Goal: Find specific page/section: Find specific page/section

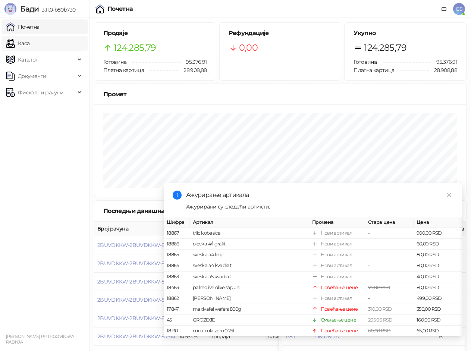
click at [29, 40] on link "Каса" at bounding box center [17, 43] width 23 height 15
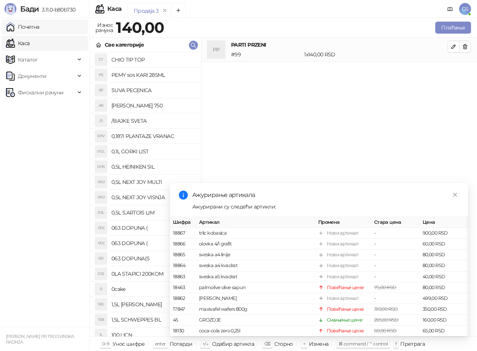
click at [40, 26] on link "Почетна" at bounding box center [23, 26] width 34 height 15
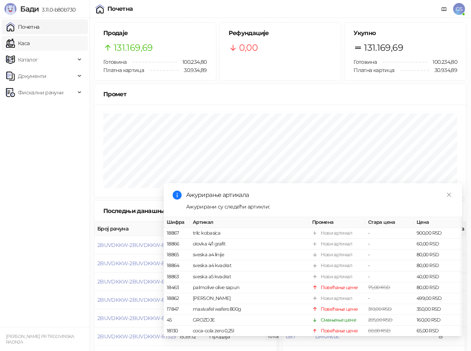
click at [29, 41] on link "Каса" at bounding box center [17, 43] width 23 height 15
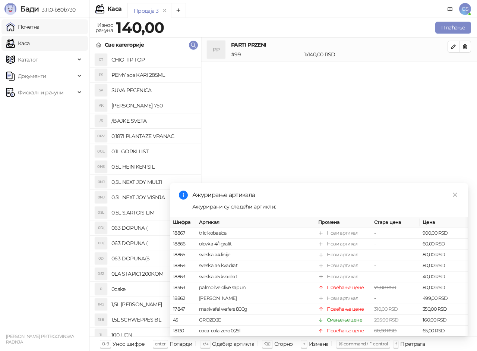
click at [40, 27] on link "Почетна" at bounding box center [23, 26] width 34 height 15
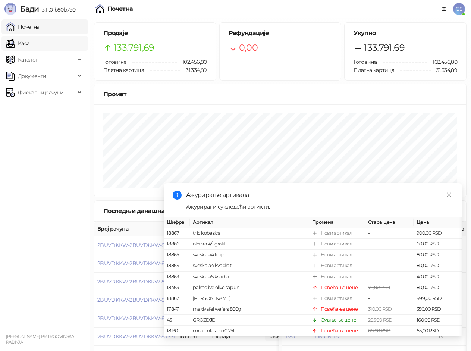
click at [29, 43] on link "Каса" at bounding box center [17, 43] width 23 height 15
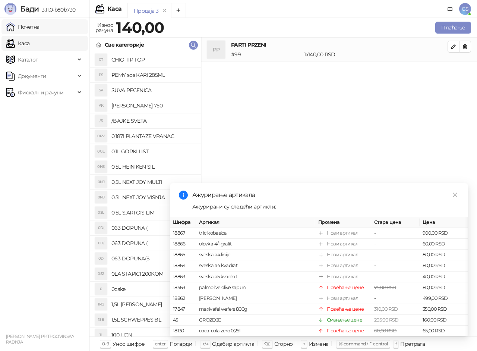
click at [40, 29] on link "Почетна" at bounding box center [23, 26] width 34 height 15
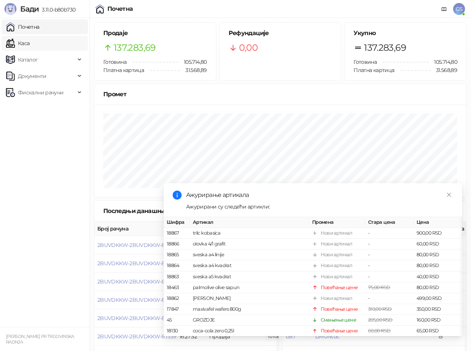
click at [29, 44] on link "Каса" at bounding box center [17, 43] width 23 height 15
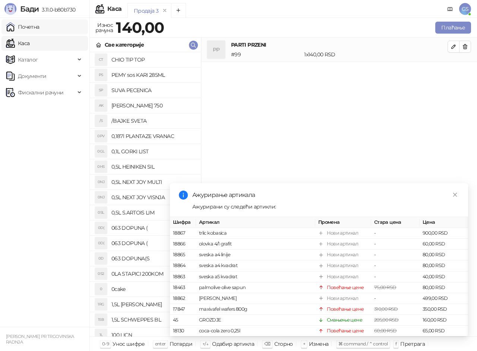
click at [40, 26] on link "Почетна" at bounding box center [23, 26] width 34 height 15
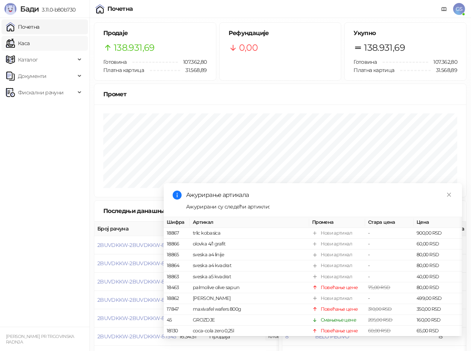
click at [29, 42] on link "Каса" at bounding box center [17, 43] width 23 height 15
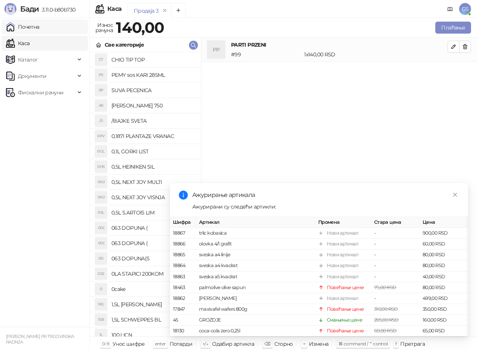
click at [39, 29] on link "Почетна" at bounding box center [23, 26] width 34 height 15
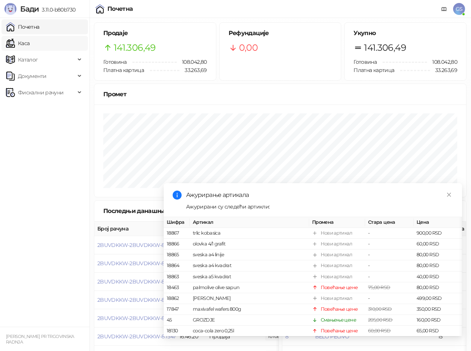
click at [29, 41] on link "Каса" at bounding box center [17, 43] width 23 height 15
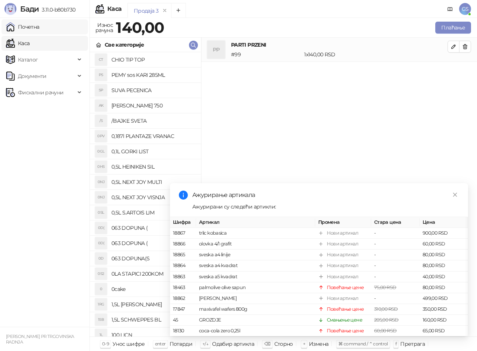
click at [40, 29] on link "Почетна" at bounding box center [23, 26] width 34 height 15
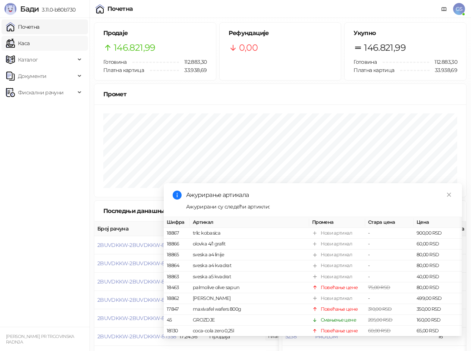
click at [29, 43] on link "Каса" at bounding box center [17, 43] width 23 height 15
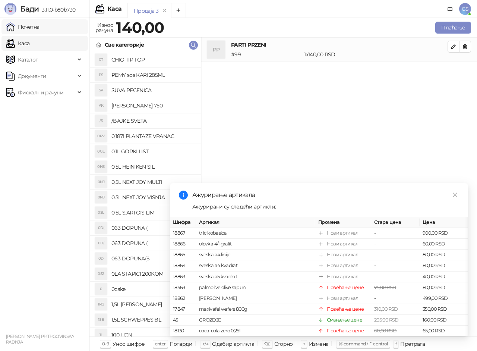
click at [40, 29] on link "Почетна" at bounding box center [23, 26] width 34 height 15
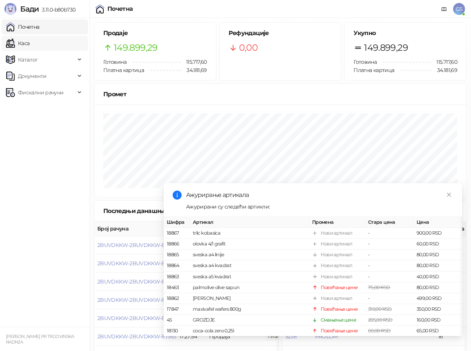
click at [29, 41] on link "Каса" at bounding box center [17, 43] width 23 height 15
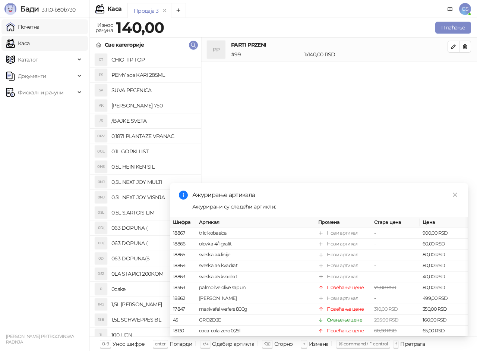
click at [40, 29] on link "Почетна" at bounding box center [23, 26] width 34 height 15
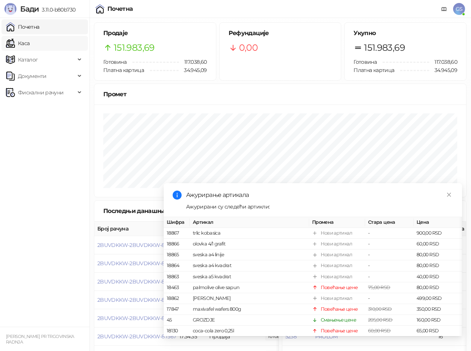
click at [29, 41] on link "Каса" at bounding box center [17, 43] width 23 height 15
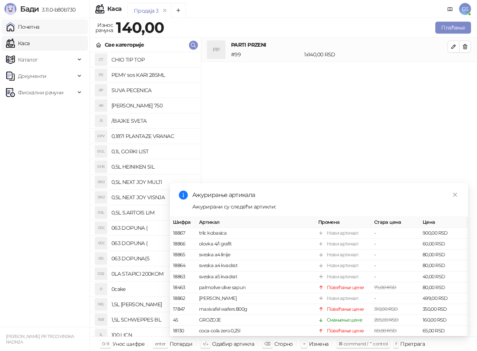
click at [40, 27] on link "Почетна" at bounding box center [23, 26] width 34 height 15
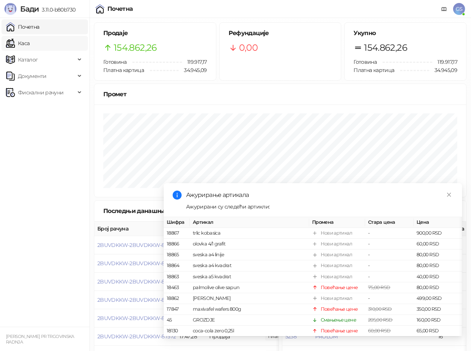
click at [29, 44] on link "Каса" at bounding box center [17, 43] width 23 height 15
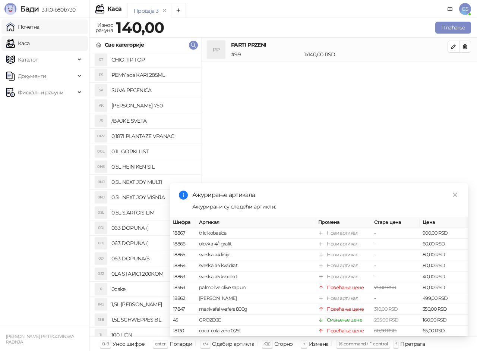
click at [40, 28] on link "Почетна" at bounding box center [23, 26] width 34 height 15
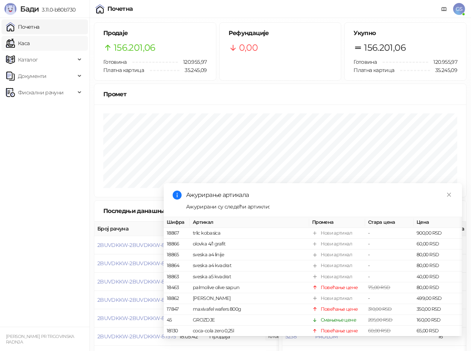
click at [29, 42] on link "Каса" at bounding box center [17, 43] width 23 height 15
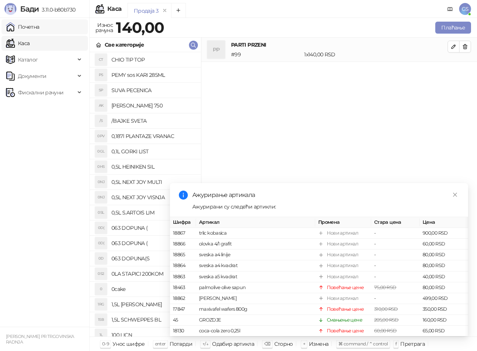
click at [40, 28] on link "Почетна" at bounding box center [23, 26] width 34 height 15
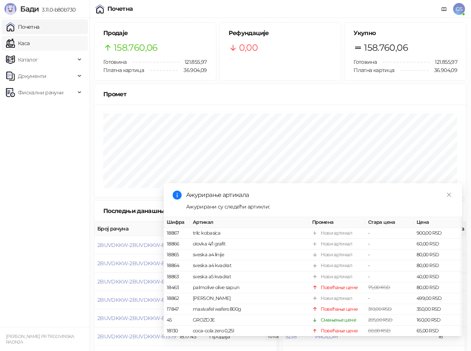
click at [29, 41] on link "Каса" at bounding box center [17, 43] width 23 height 15
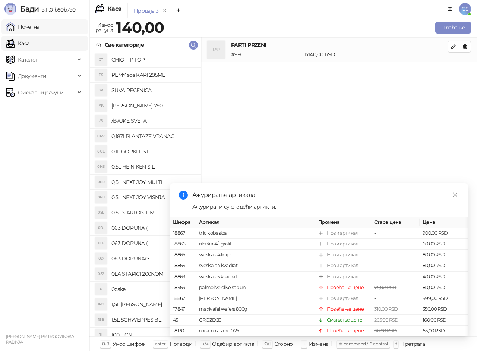
click at [40, 26] on link "Почетна" at bounding box center [23, 26] width 34 height 15
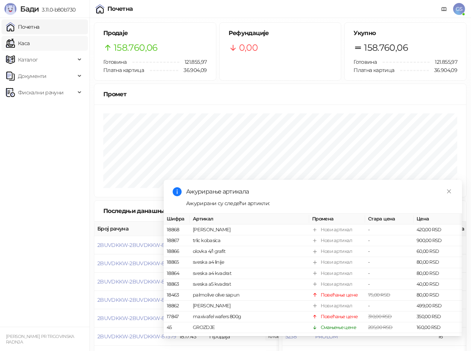
click at [29, 40] on link "Каса" at bounding box center [17, 43] width 23 height 15
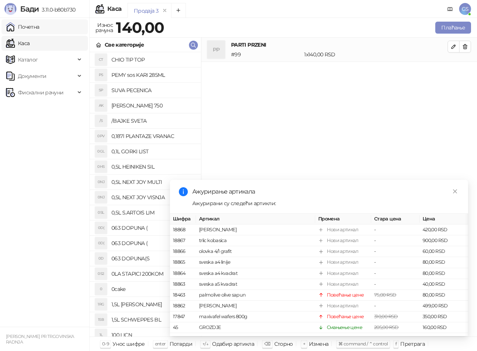
click at [40, 27] on link "Почетна" at bounding box center [23, 26] width 34 height 15
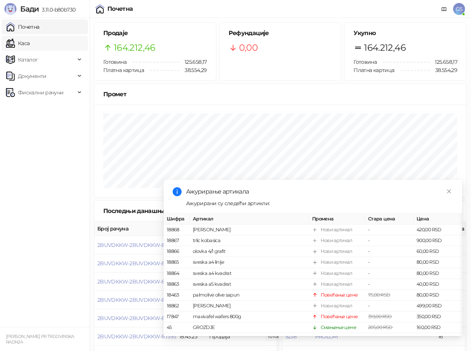
click at [29, 40] on link "Каса" at bounding box center [17, 43] width 23 height 15
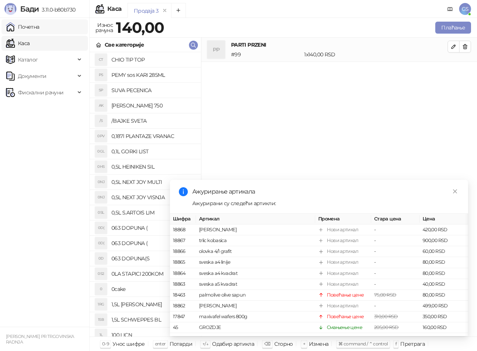
click at [37, 26] on link "Почетна" at bounding box center [23, 26] width 34 height 15
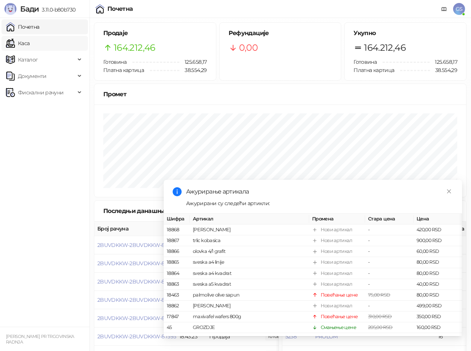
click at [28, 38] on link "Каса" at bounding box center [17, 43] width 23 height 15
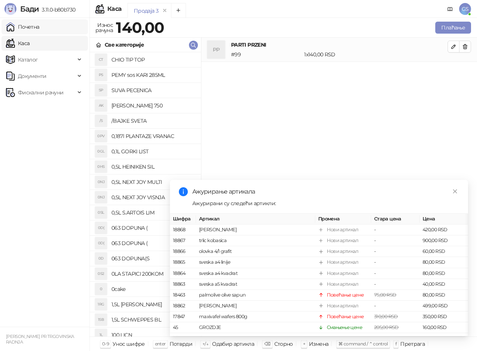
click at [33, 28] on link "Почетна" at bounding box center [23, 26] width 34 height 15
